Goal: Task Accomplishment & Management: Complete application form

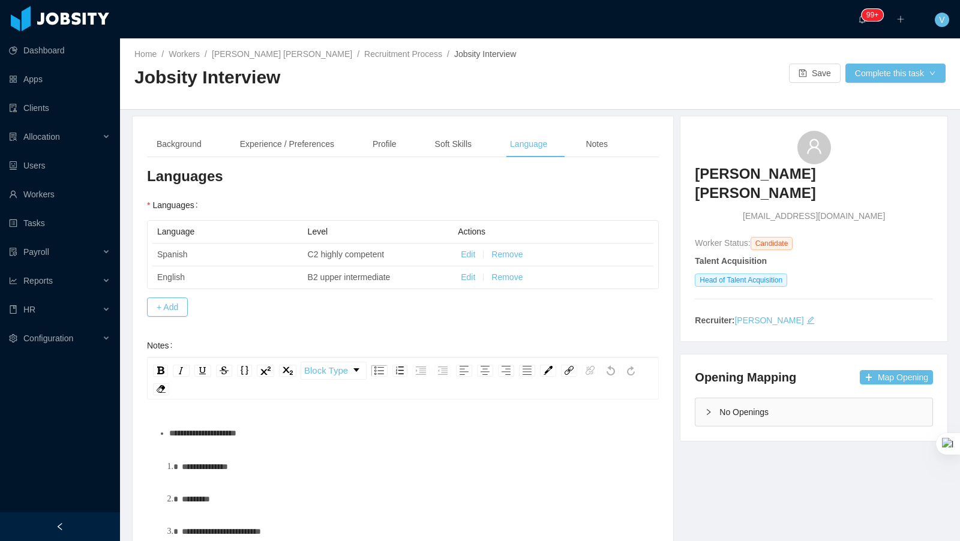
scroll to position [124, 0]
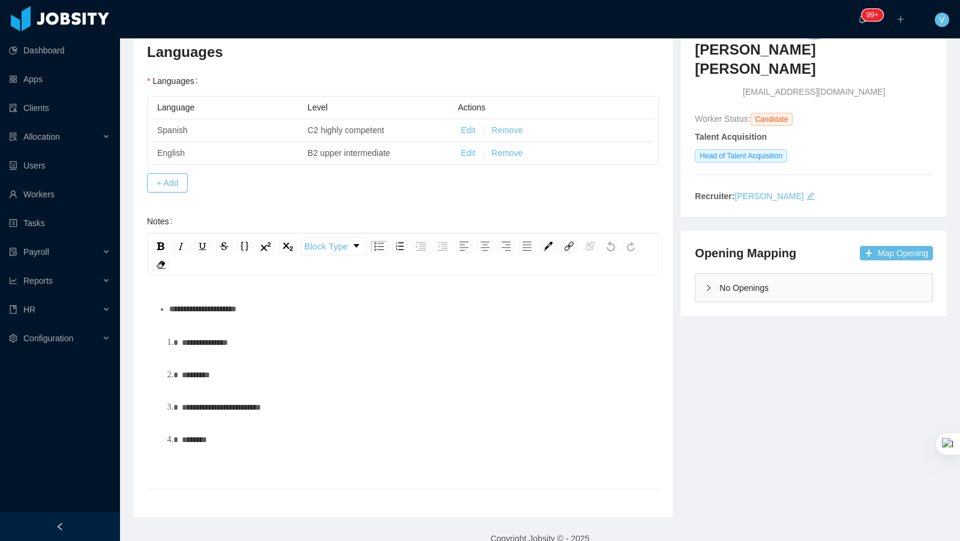
click at [286, 331] on div "**********" at bounding box center [416, 343] width 468 height 24
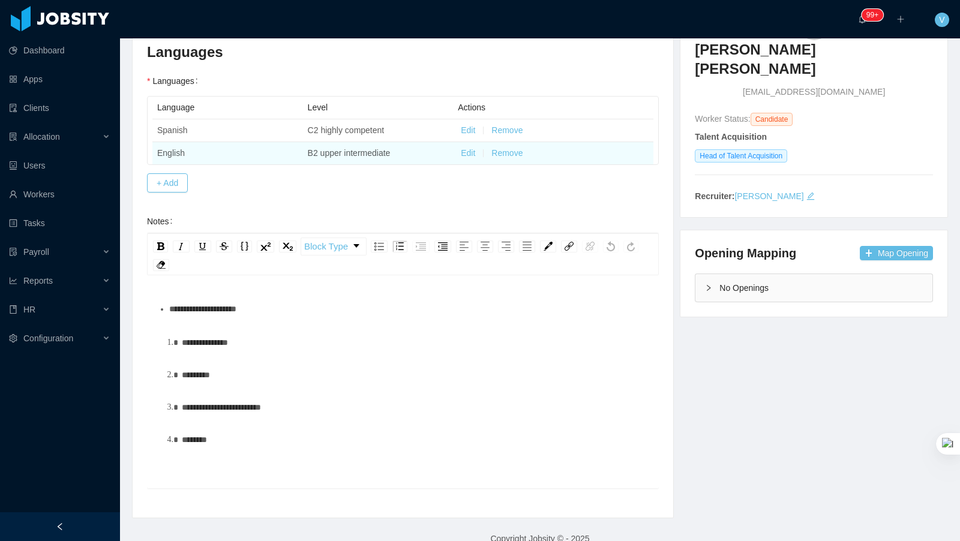
scroll to position [0, 0]
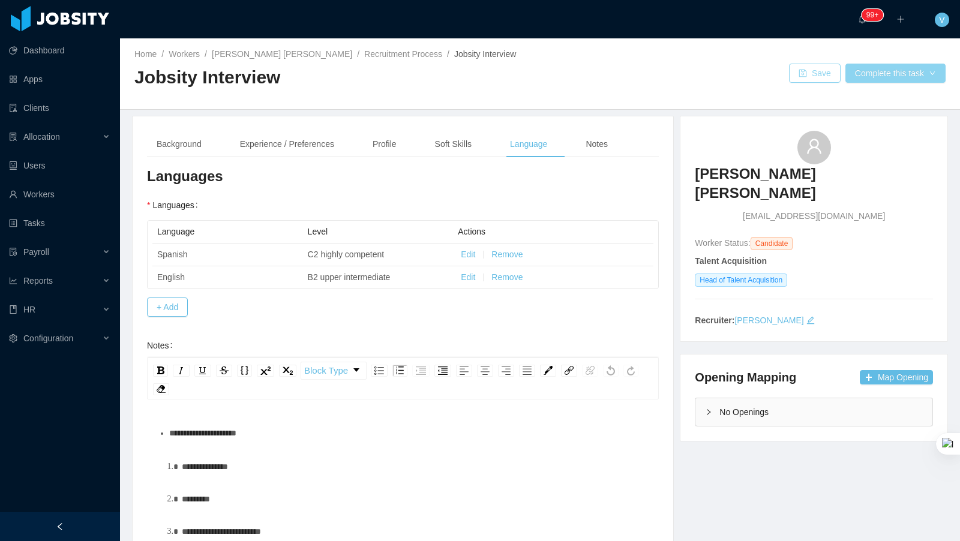
click at [812, 73] on button "Save" at bounding box center [815, 73] width 52 height 19
click at [892, 71] on button "Complete this task" at bounding box center [896, 73] width 100 height 19
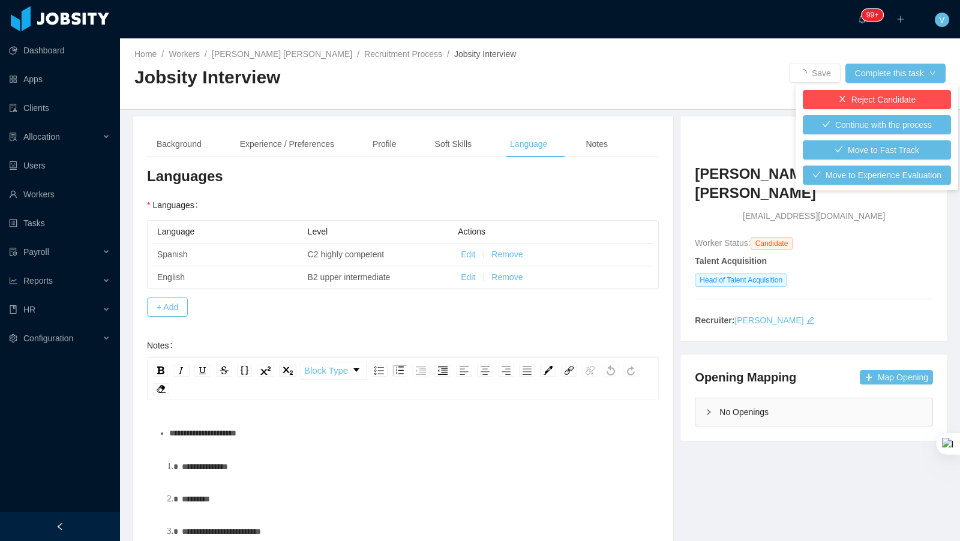
click at [702, 61] on div "Home / Workers / Laura Natalia Perez / Recruitment Process / Jobsity Interview …" at bounding box center [540, 73] width 840 height 71
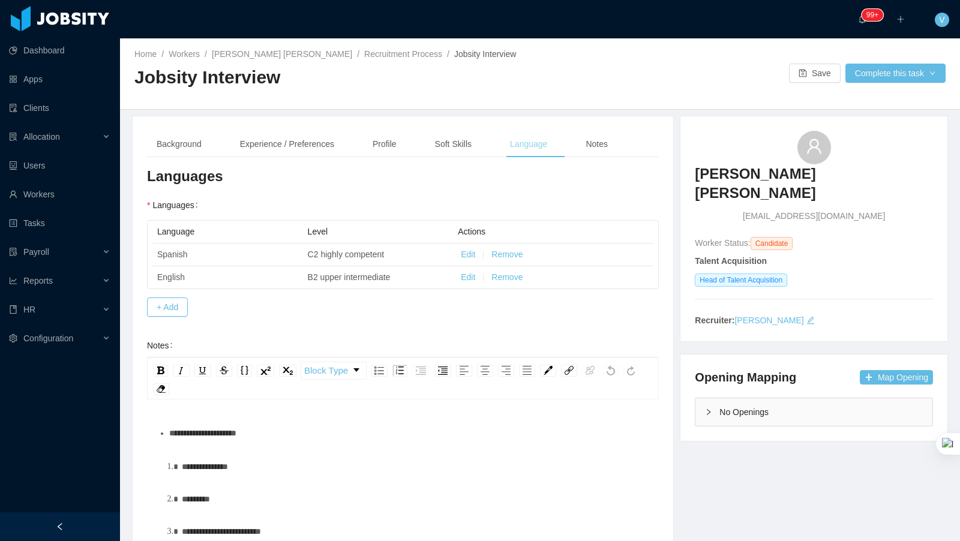
scroll to position [1, 0]
